Goal: Ask a question

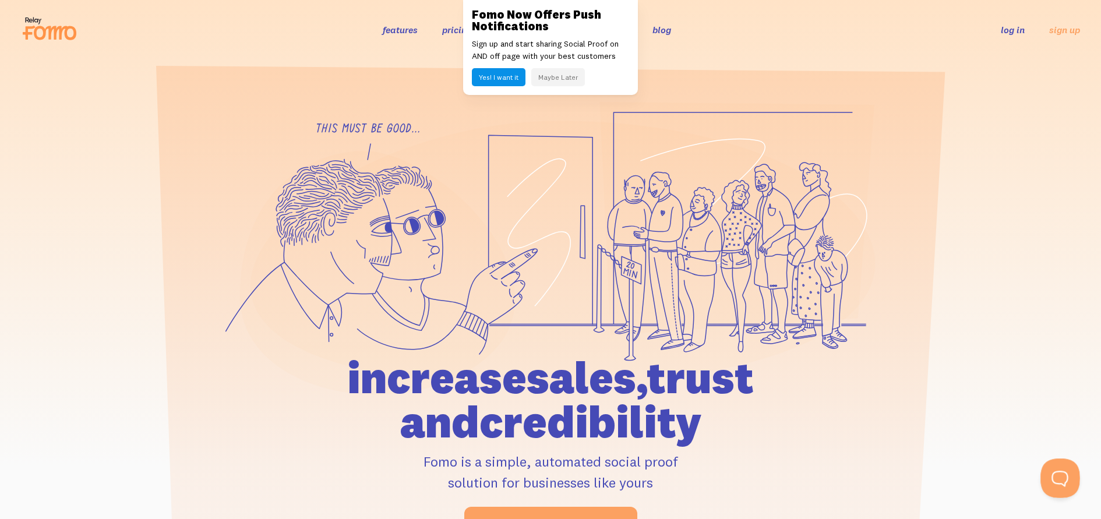
click at [1047, 473] on button "Open Beacon popover" at bounding box center [1057, 475] width 35 height 35
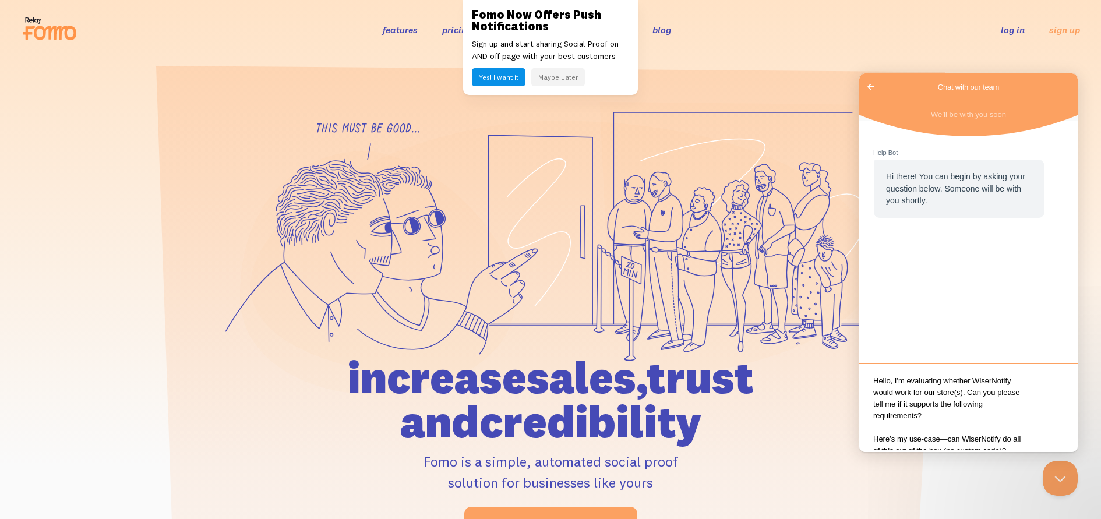
drag, startPoint x: 915, startPoint y: 393, endPoint x: 862, endPoint y: 392, distance: 53.0
click at [862, 392] on textarea "Hello, I'm evaluating whether WiserNotify would work for our store(s). Can you …" at bounding box center [968, 409] width 214 height 82
drag, startPoint x: 1011, startPoint y: 420, endPoint x: 1002, endPoint y: 421, distance: 8.8
click at [1002, 421] on textarea "Hello, I'm evaluating whether FOMO would work for our store(s). Can you please …" at bounding box center [968, 409] width 214 height 82
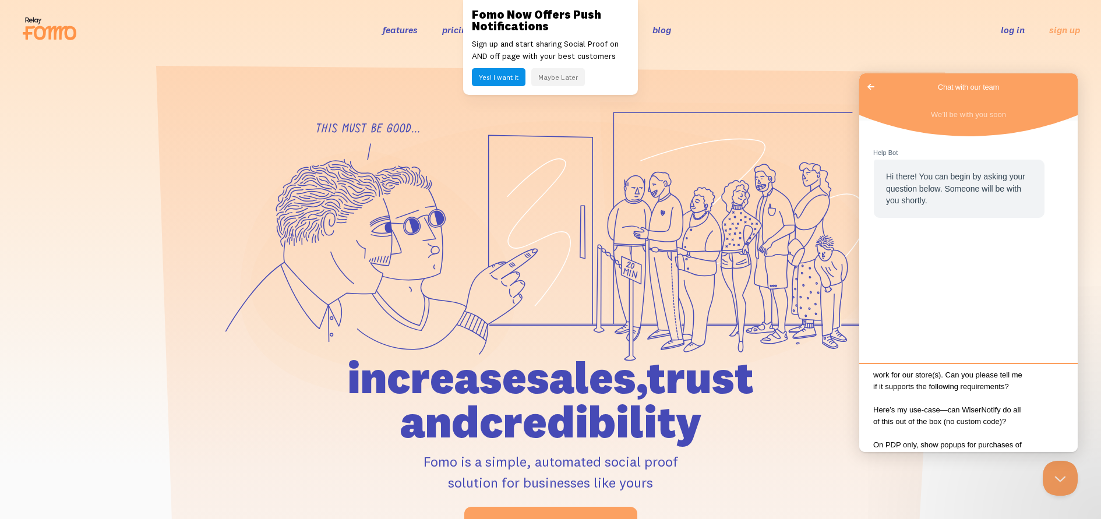
scroll to position [33, 0]
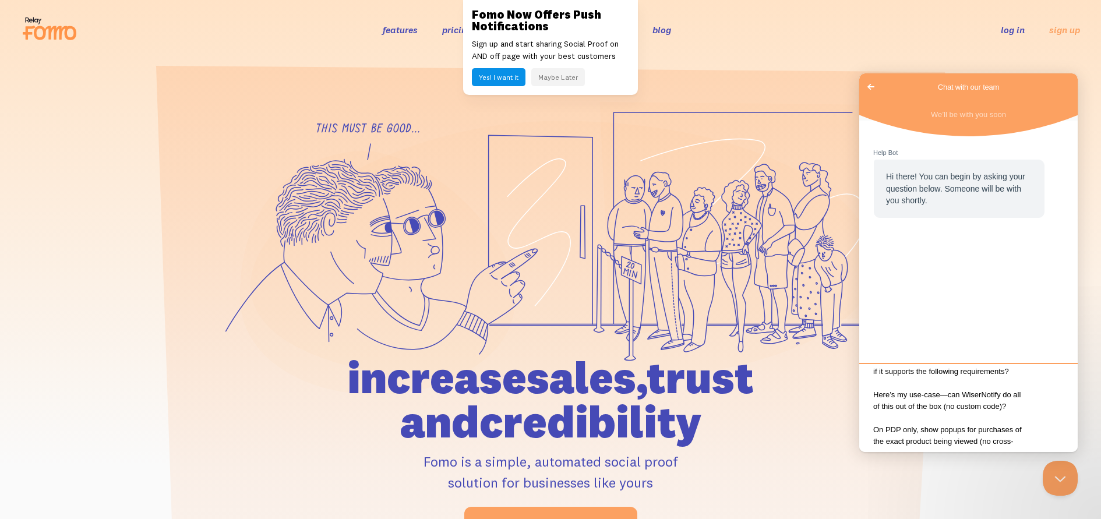
drag, startPoint x: 954, startPoint y: 406, endPoint x: 871, endPoint y: 404, distance: 83.3
click at [871, 405] on textarea "Hello, I'm evaluating whether FOMO would work for our store(s). Can you please …" at bounding box center [968, 409] width 214 height 82
drag, startPoint x: 931, startPoint y: 405, endPoint x: 891, endPoint y: 405, distance: 40.2
click at [891, 405] on textarea "Hello, I'm evaluating whether FOMO would work for our store(s). Can you please …" at bounding box center [968, 409] width 214 height 82
drag, startPoint x: 874, startPoint y: 405, endPoint x: 952, endPoint y: 381, distance: 81.6
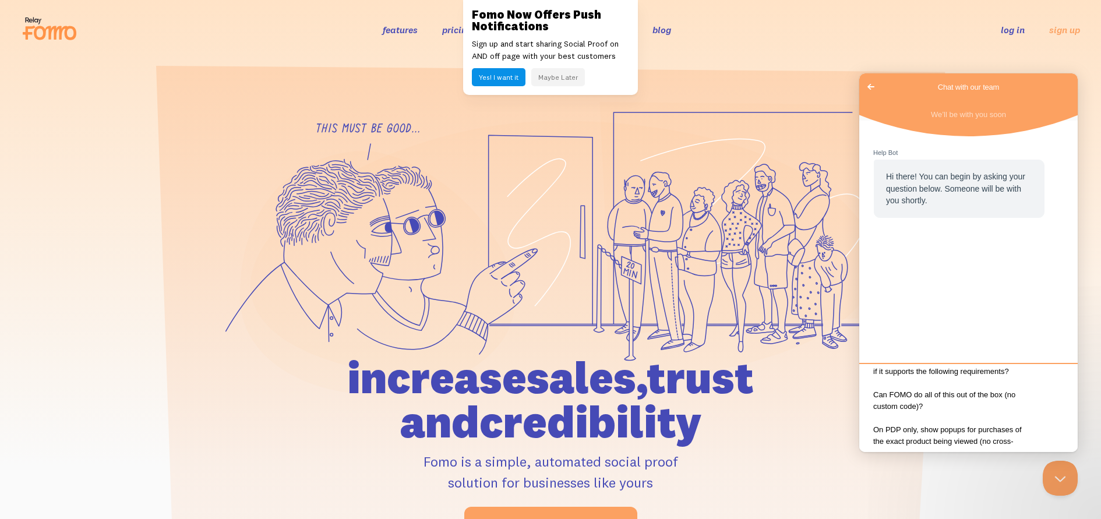
click at [952, 381] on textarea "Hello, I'm evaluating whether FOMO would work for our store(s). Can you please …" at bounding box center [968, 409] width 214 height 82
click at [962, 417] on textarea "Hello, I'm evaluating whether FOMO would work for our store(s). Can you please …" at bounding box center [968, 409] width 214 height 82
drag, startPoint x: 959, startPoint y: 408, endPoint x: 953, endPoint y: 392, distance: 17.3
click at [953, 392] on textarea "Hello, I'm evaluating whether FOMO would work for our store(s). Can you please …" at bounding box center [968, 409] width 214 height 82
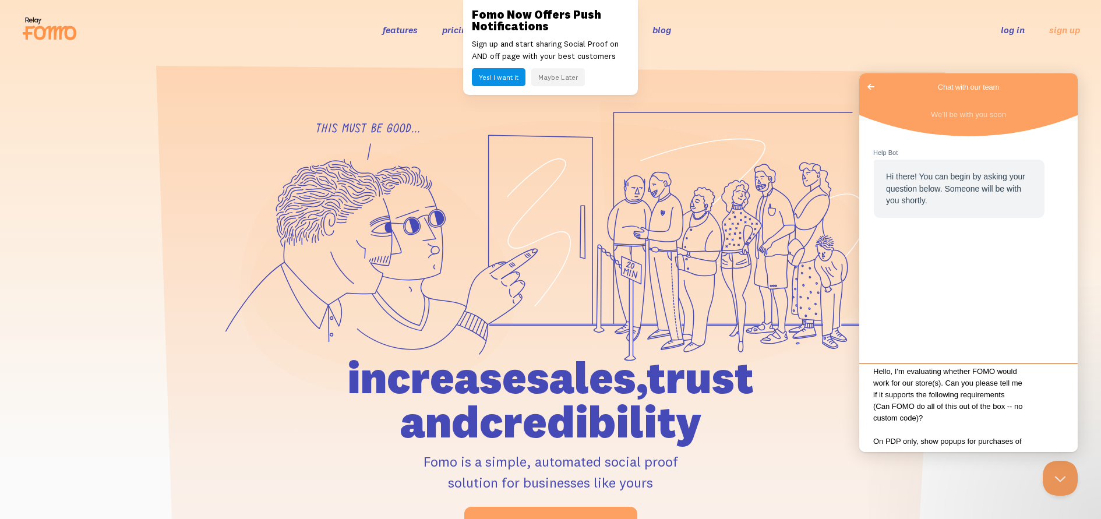
drag, startPoint x: 972, startPoint y: 405, endPoint x: 930, endPoint y: 394, distance: 44.1
click at [930, 394] on textarea "Hello, I'm evaluating whether FOMO would work for our store(s). Can you please …" at bounding box center [968, 409] width 214 height 82
click at [955, 403] on textarea "Hello, I'm evaluating whether FOMO would work for our store(s). Can you please …" at bounding box center [968, 409] width 214 height 82
click at [992, 418] on textarea "Hello, I'm evaluating whether FOMO would work for our store(s). Can you please …" at bounding box center [968, 409] width 214 height 82
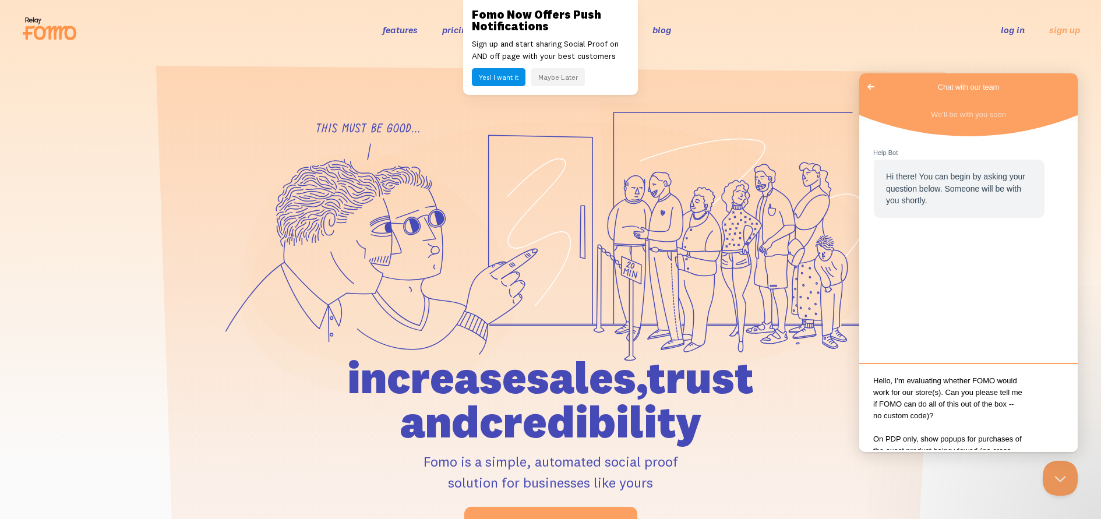
type textarea "Hello, I'm evaluating whether FOMO would work for our store(s). Can you please …"
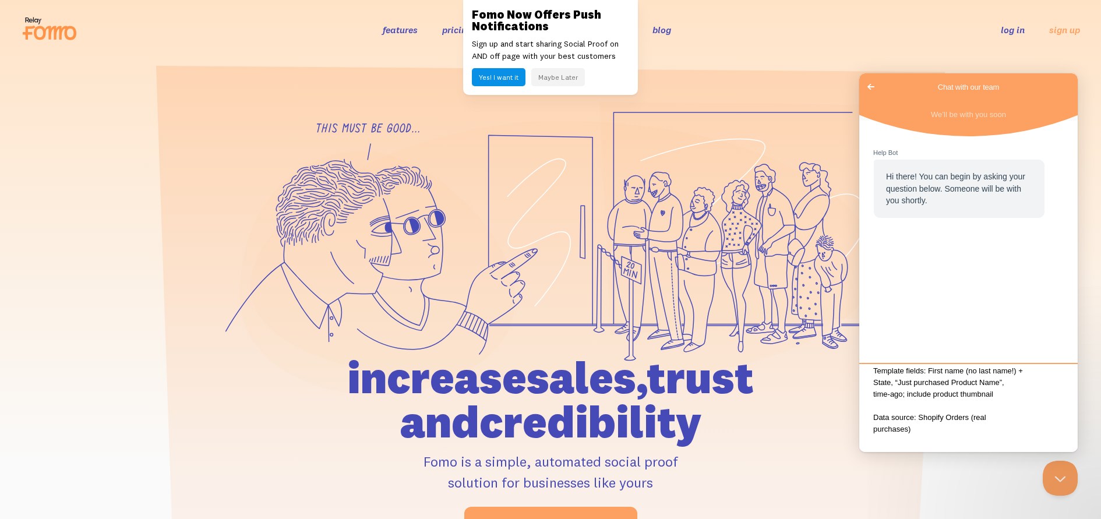
scroll to position [270, 0]
click at [968, 436] on textarea "Hello, I'm evaluating whether FOMO would work for our store(s). Can you please …" at bounding box center [968, 409] width 214 height 82
click at [1012, 435] on textarea "Hello, I'm evaluating whether FOMO would work for our store(s). Can you please …" at bounding box center [968, 409] width 214 height 82
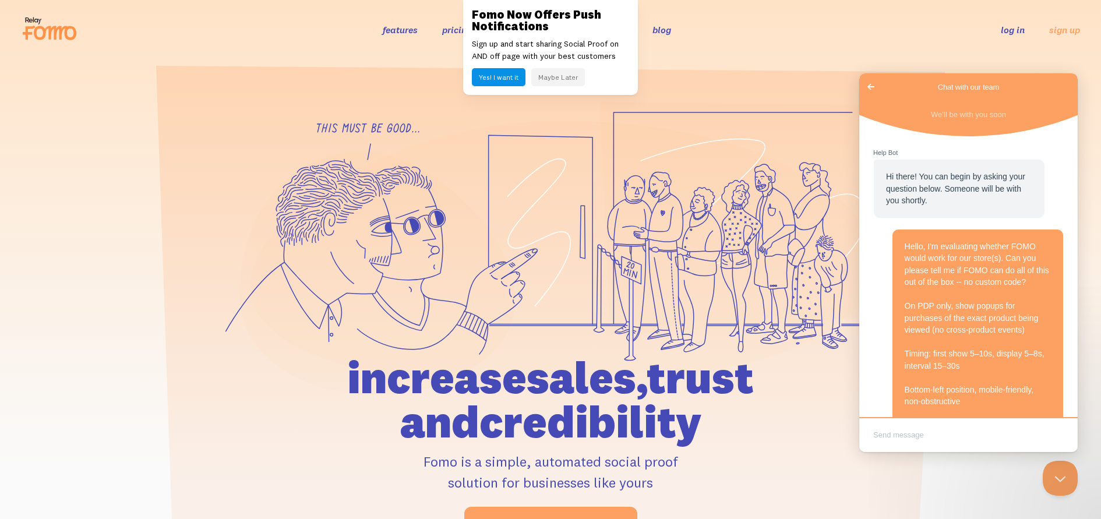
scroll to position [313, 0]
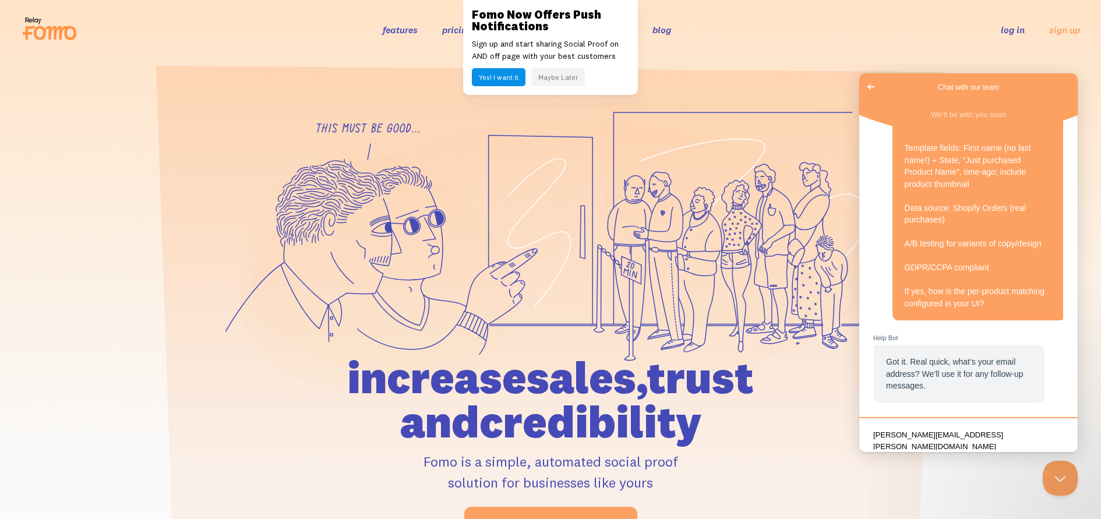
type textarea "kaiser.keenmon@readyalliance.com"
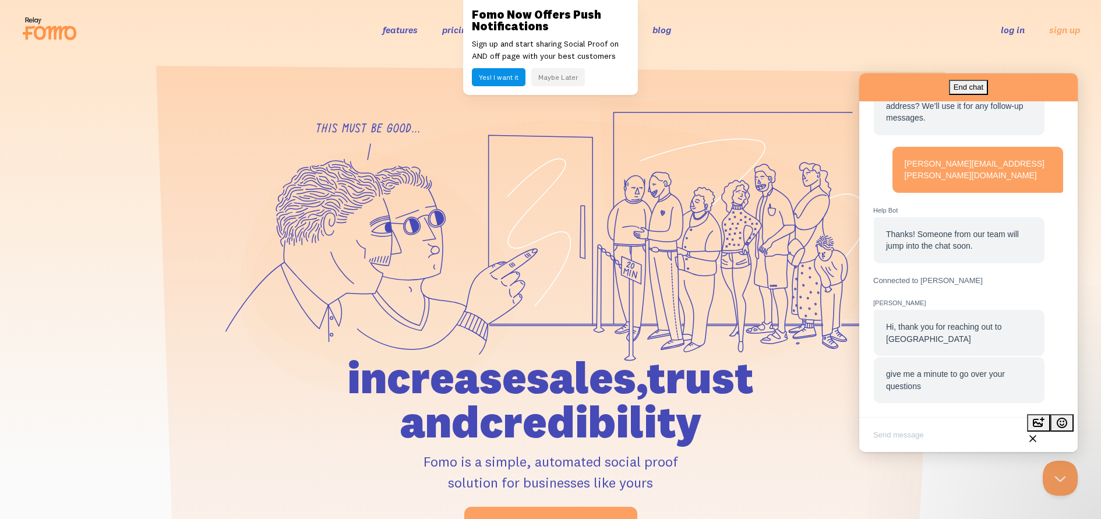
scroll to position [563, 0]
type textarea "Thank you!"
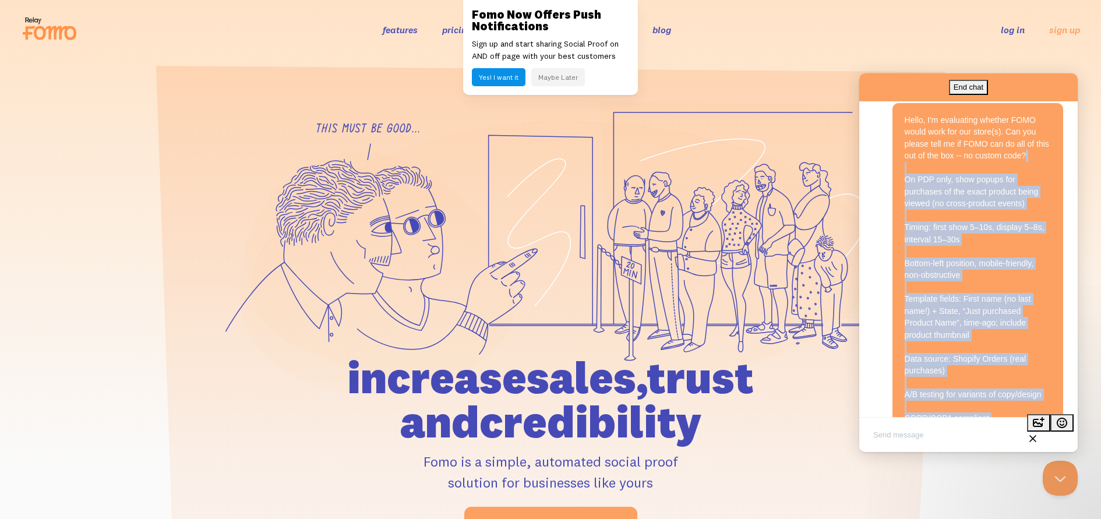
scroll to position [95, 0]
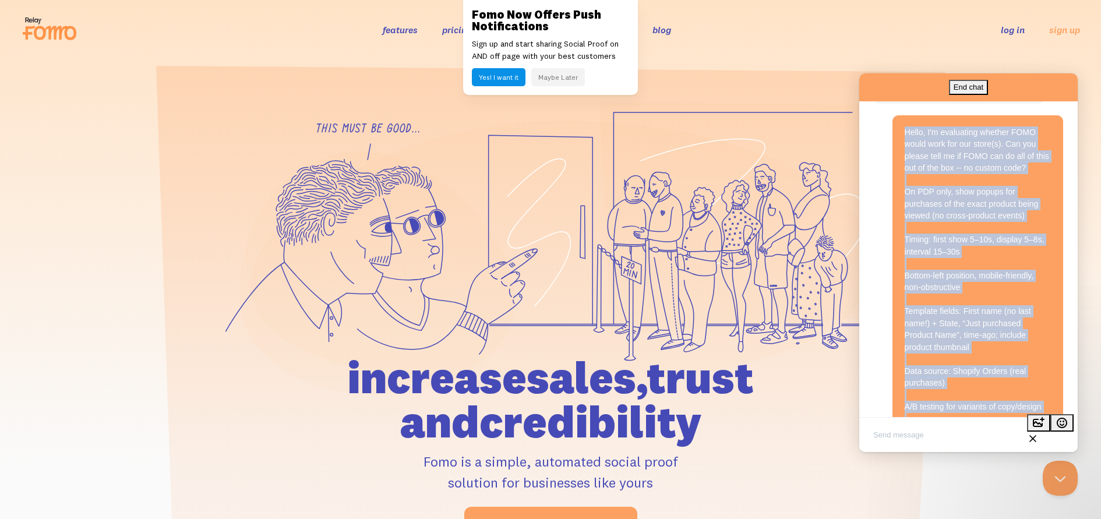
drag, startPoint x: 1029, startPoint y: 305, endPoint x: 896, endPoint y: 135, distance: 215.8
click at [896, 135] on div "Hello, I'm evaluating whether FOMO would work for our store(s). Can you please …" at bounding box center [977, 299] width 171 height 369
copy span "Hello, I'm evaluating whether FOMO would work for our store(s). Can you please …"
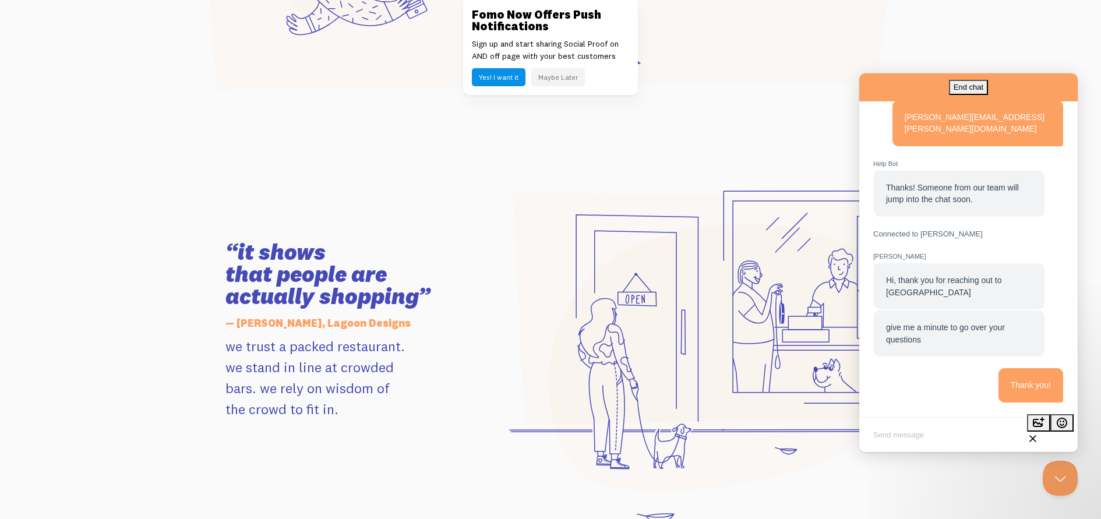
scroll to position [0, 0]
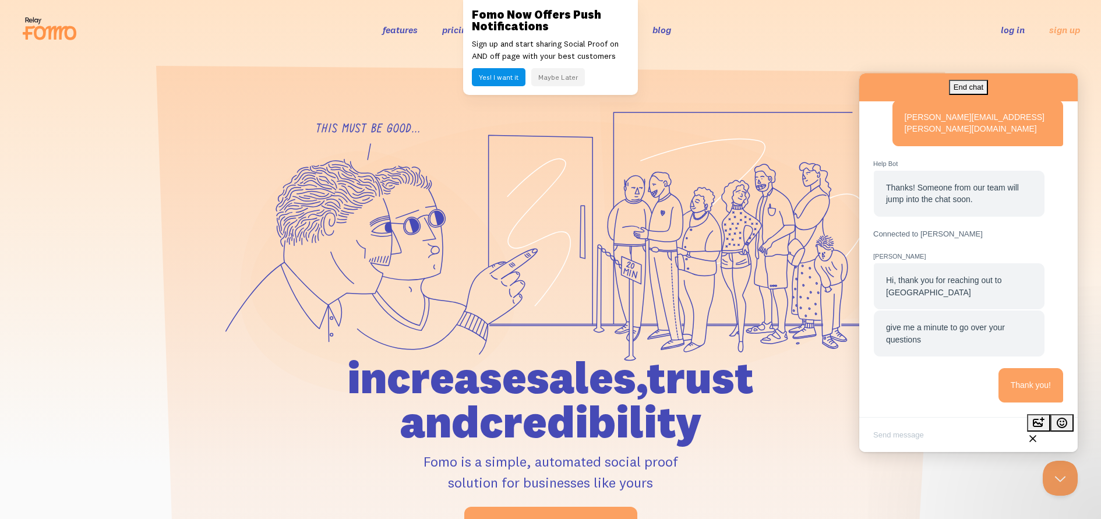
click at [549, 77] on button "Maybe Later" at bounding box center [558, 77] width 54 height 18
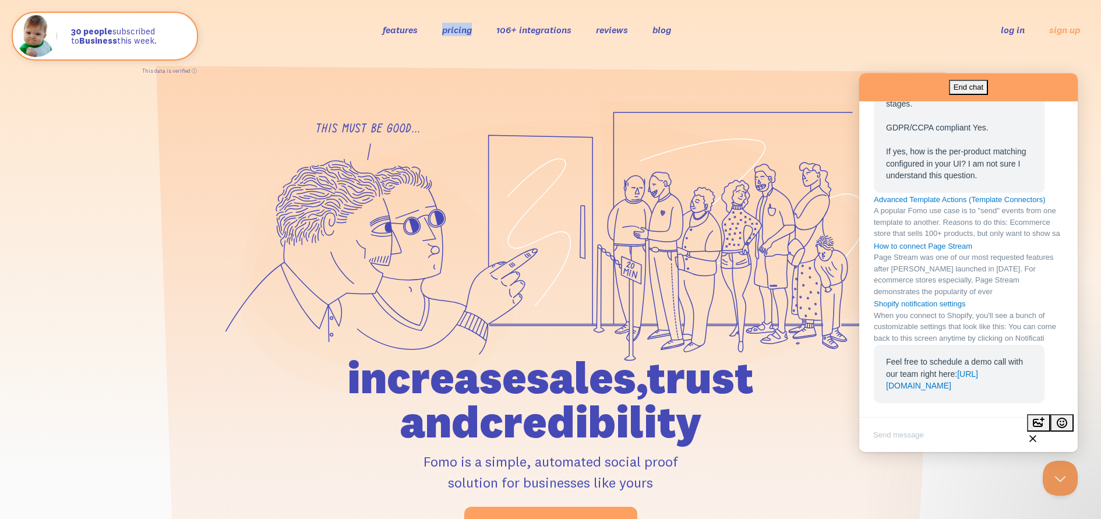
scroll to position [1559, 0]
click at [963, 439] on textarea "Write chat message" at bounding box center [968, 435] width 214 height 27
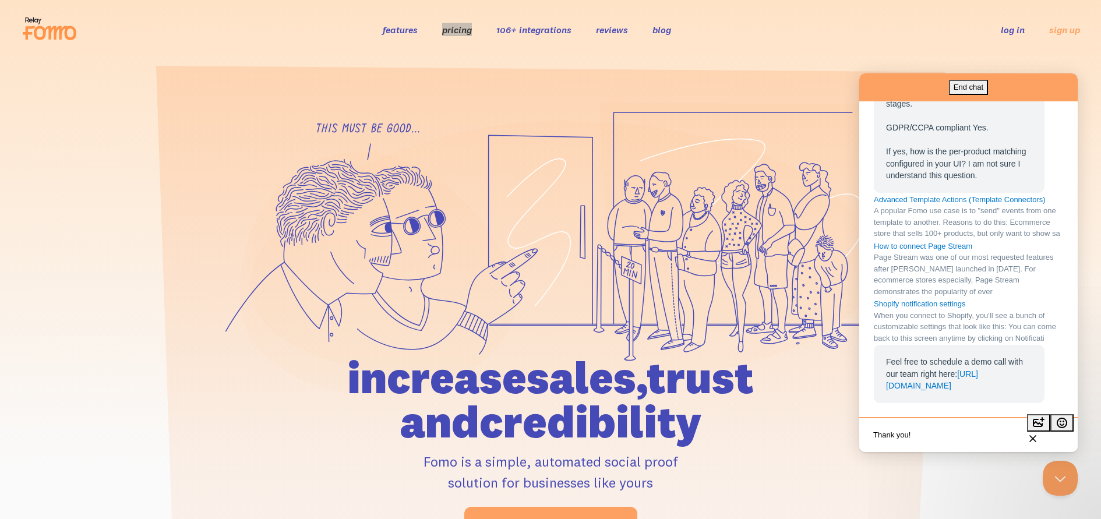
type textarea "Thank you!!"
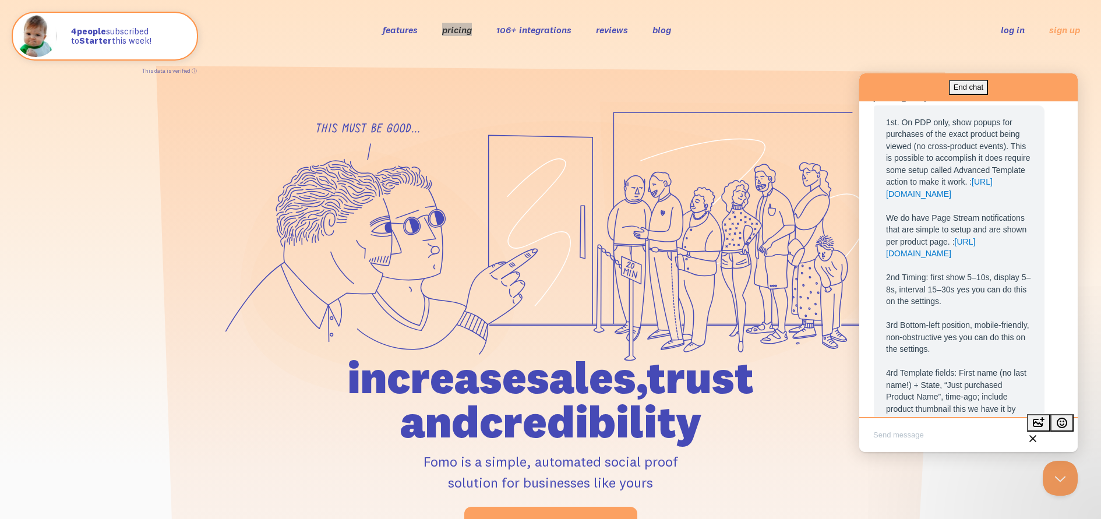
scroll to position [883, 0]
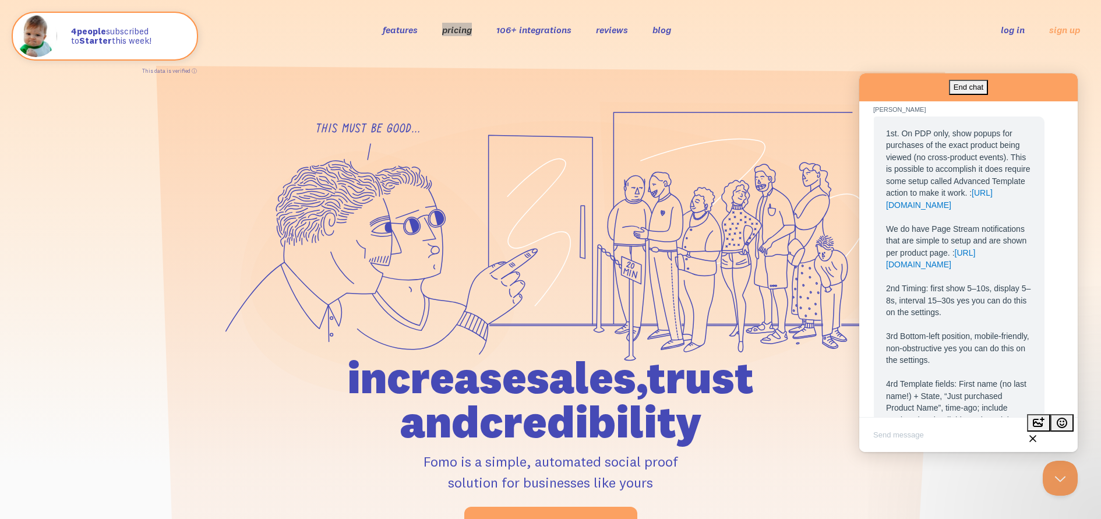
drag, startPoint x: 1008, startPoint y: 352, endPoint x: 887, endPoint y: 171, distance: 217.1
click at [887, 171] on div "1st. On PDP only, show popups for purchases of the exact product being viewed (…" at bounding box center [959, 378] width 146 height 501
copy span "1st. On PDP only, show popups for purchases of the exact product being viewed (…"
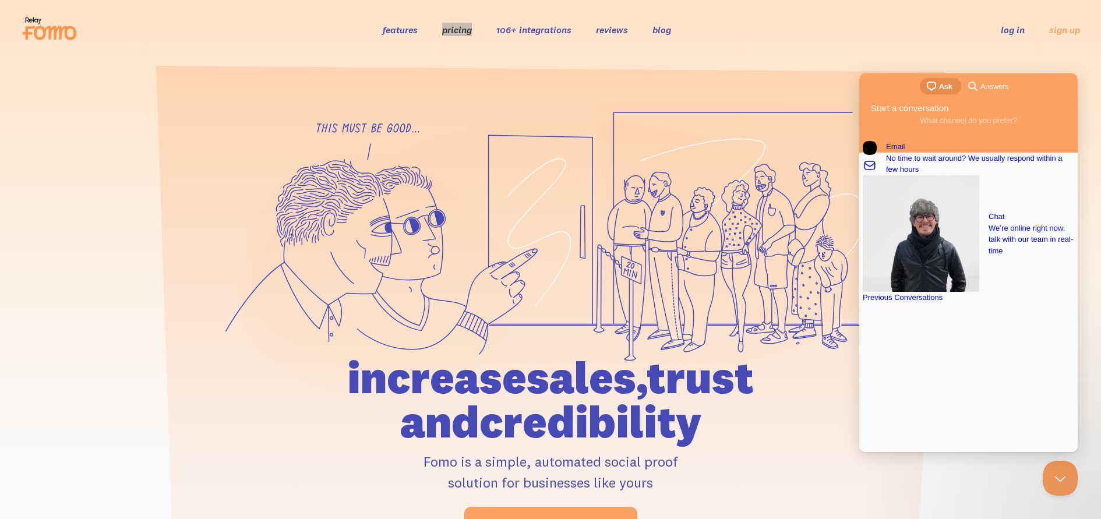
scroll to position [0, 0]
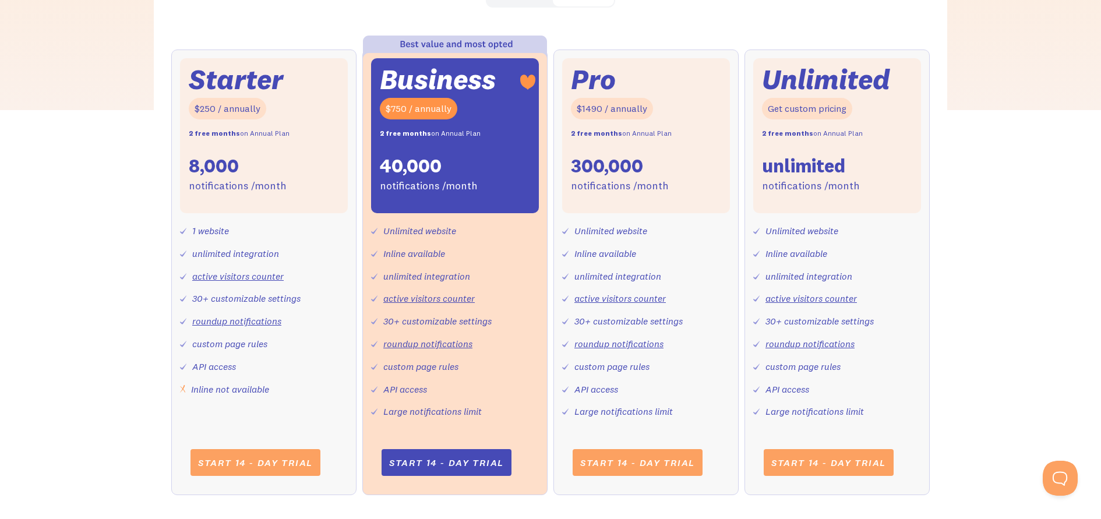
scroll to position [430, 0]
